Goal: Task Accomplishment & Management: Manage account settings

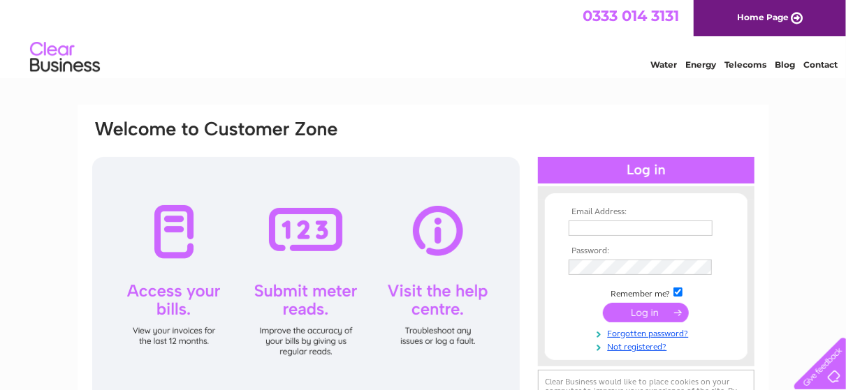
type input "doc@estrategia.uk"
click at [645, 307] on input "submit" at bounding box center [646, 313] width 86 height 20
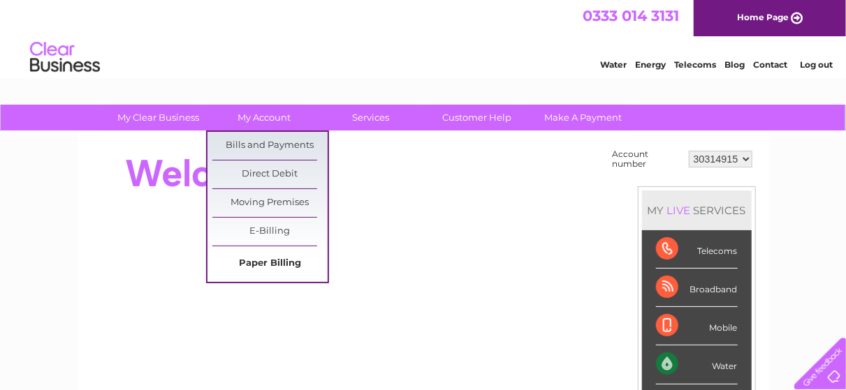
click at [268, 261] on link "Paper Billing" at bounding box center [269, 264] width 115 height 28
click at [249, 142] on link "Bills and Payments" at bounding box center [269, 146] width 115 height 28
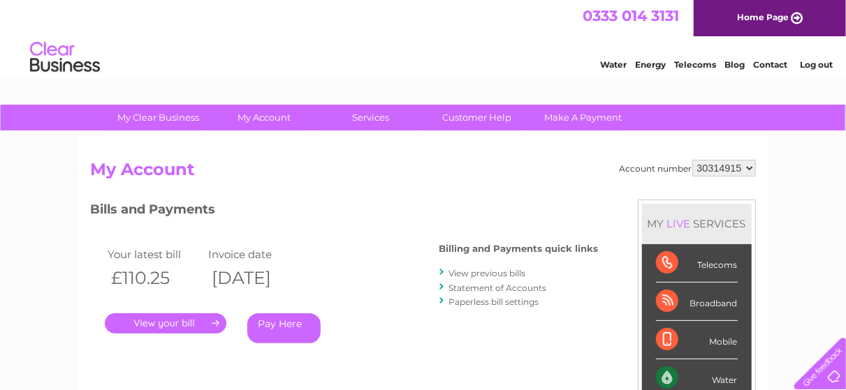
click at [168, 318] on link "." at bounding box center [166, 324] width 122 height 20
